Goal: Check status: Check status

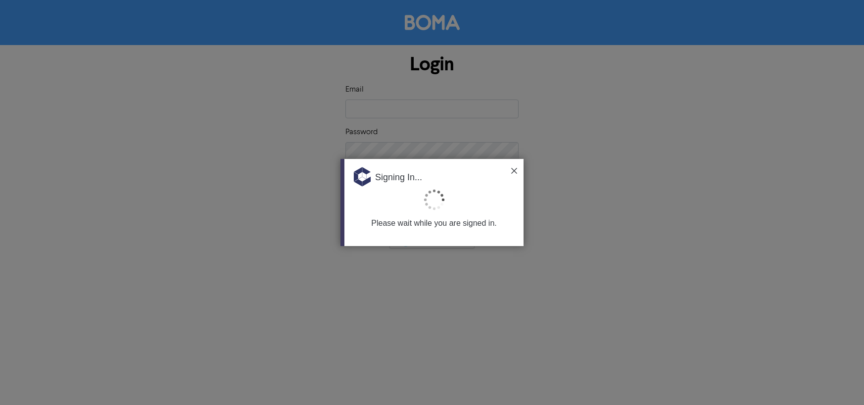
type input "[EMAIL_ADDRESS][DOMAIN_NAME]"
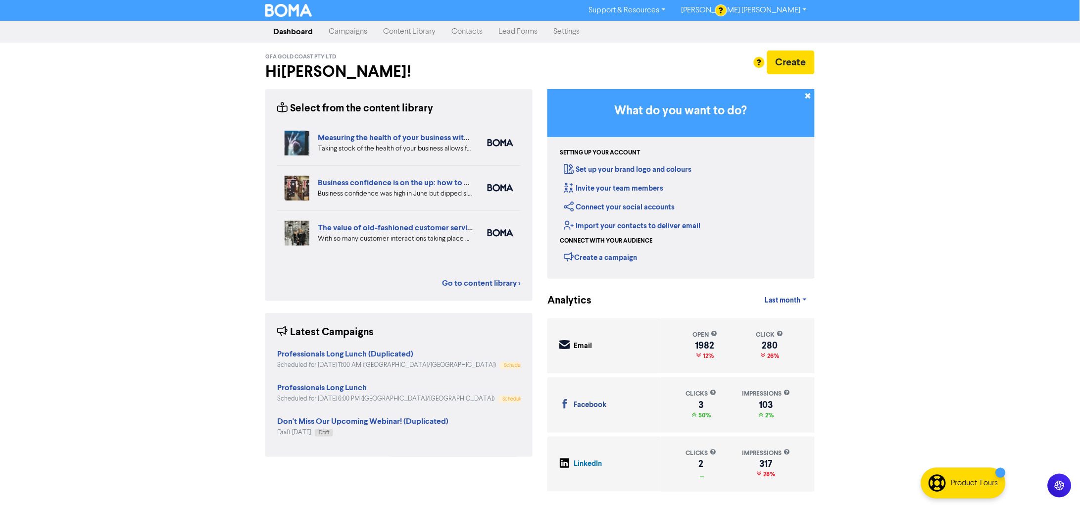
click at [404, 30] on link "Content Library" at bounding box center [409, 32] width 68 height 20
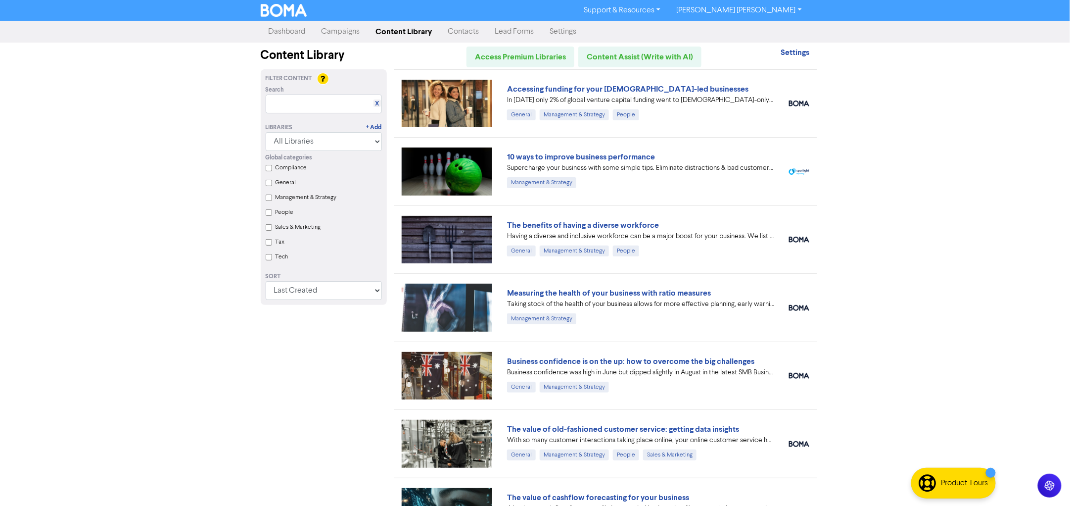
click at [329, 39] on link "Campaigns" at bounding box center [341, 32] width 54 height 20
